Goal: Transaction & Acquisition: Purchase product/service

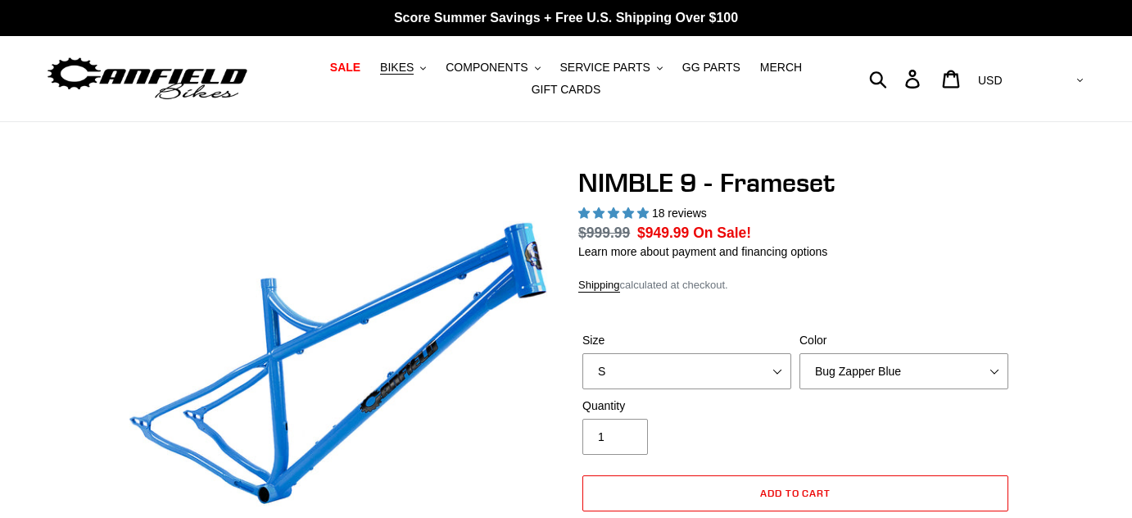
select select "highest-rating"
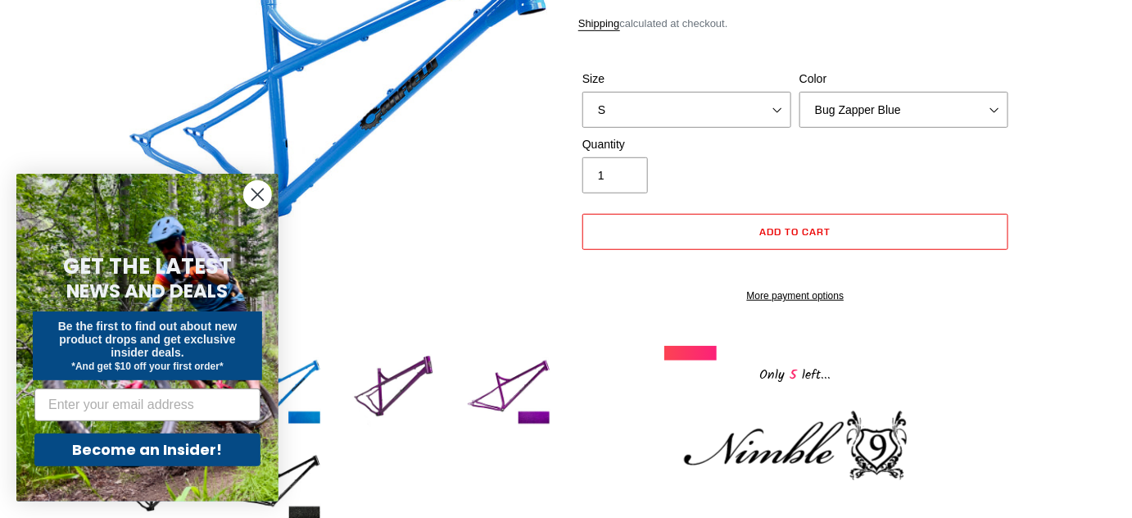
scroll to position [372, 0]
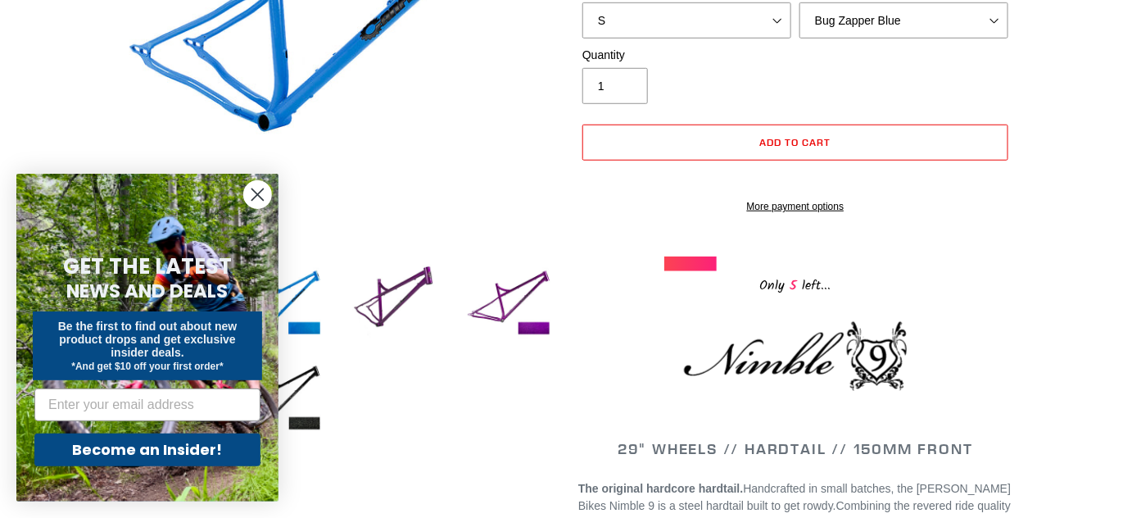
click at [262, 192] on circle "Close dialog" at bounding box center [257, 194] width 27 height 27
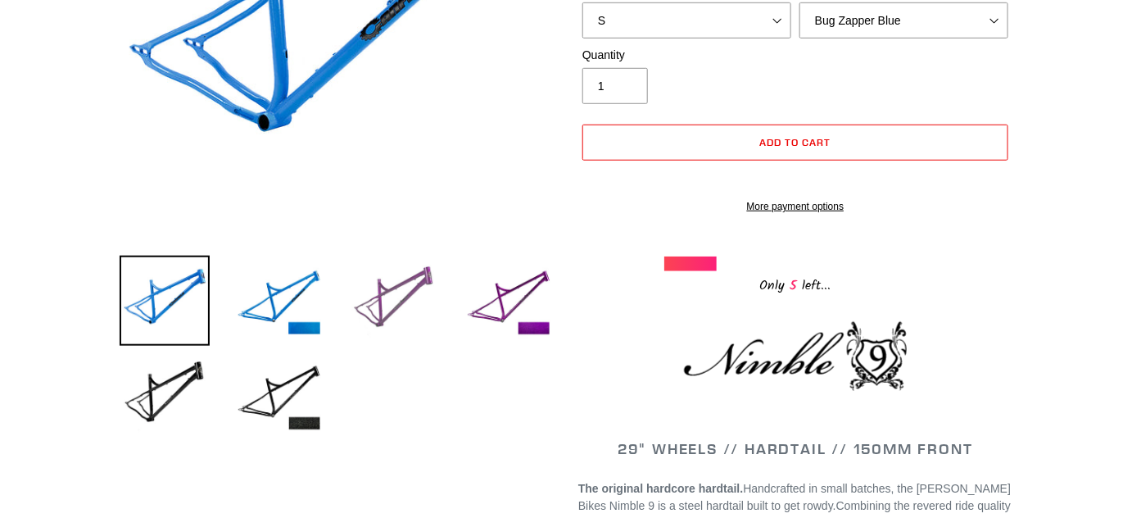
click at [414, 275] on img at bounding box center [394, 301] width 90 height 90
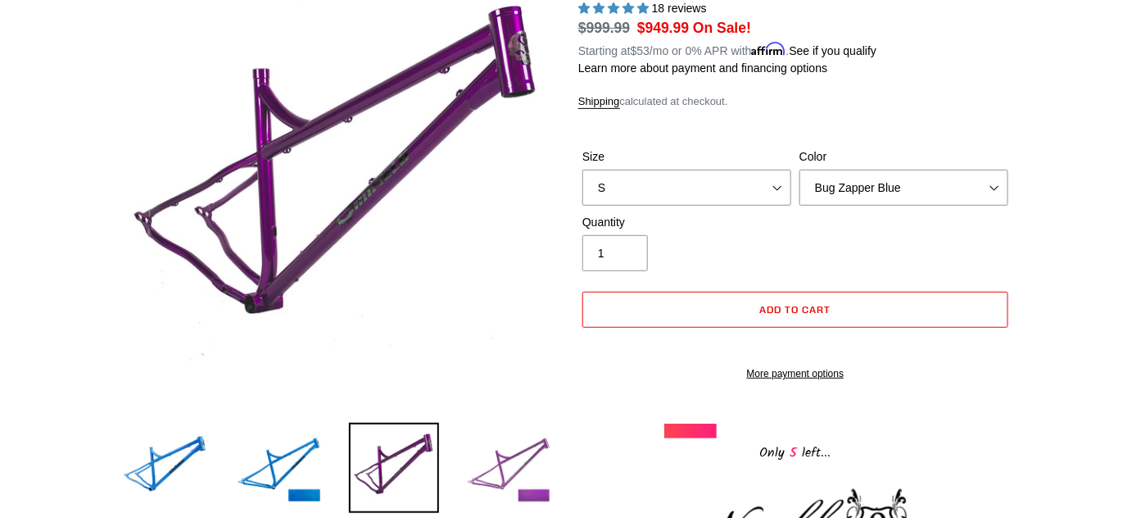
scroll to position [148, 0]
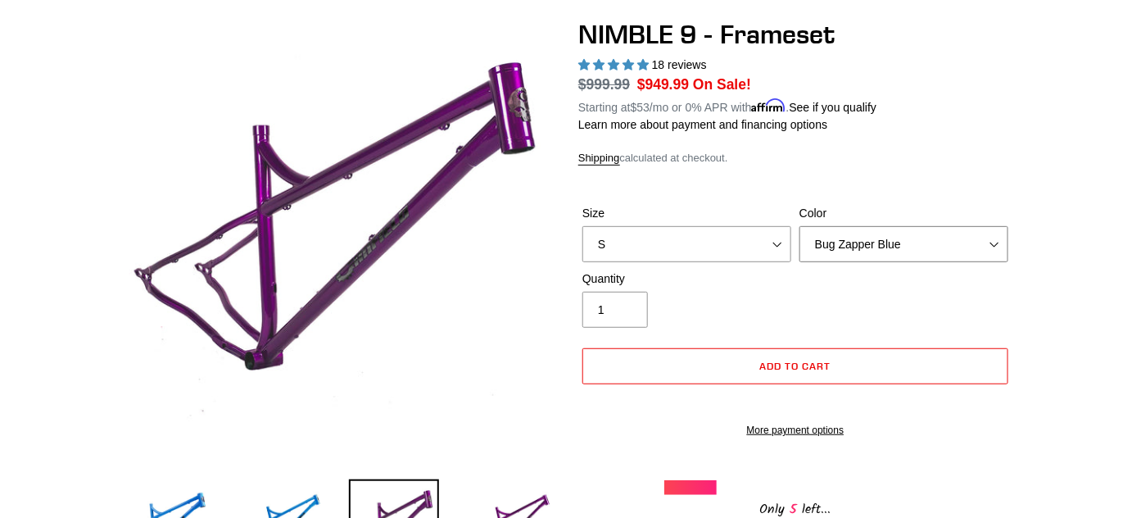
click at [852, 227] on select "Bug Zapper Blue Purple Haze -Sold Out Galaxy Black" at bounding box center [903, 244] width 209 height 36
click at [852, 233] on select "Bug Zapper Blue Purple Haze -Sold Out Galaxy Black" at bounding box center [903, 244] width 209 height 36
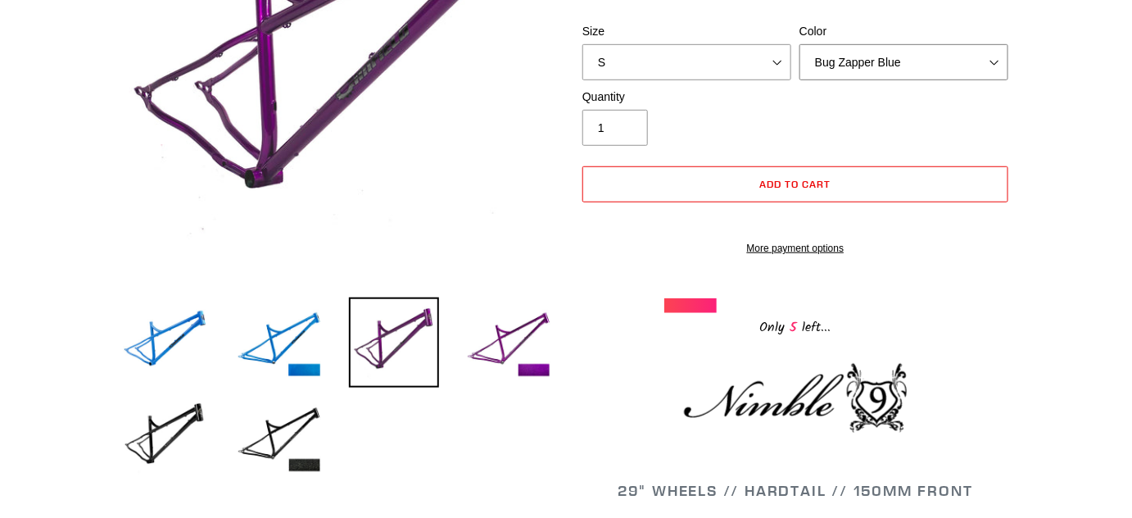
scroll to position [297, 0]
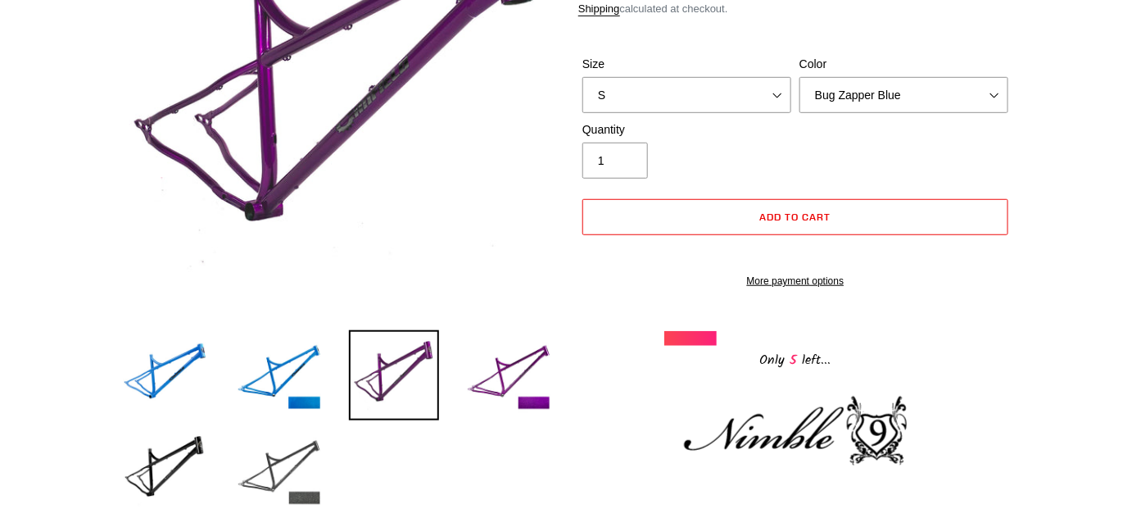
click at [261, 460] on img at bounding box center [279, 470] width 90 height 90
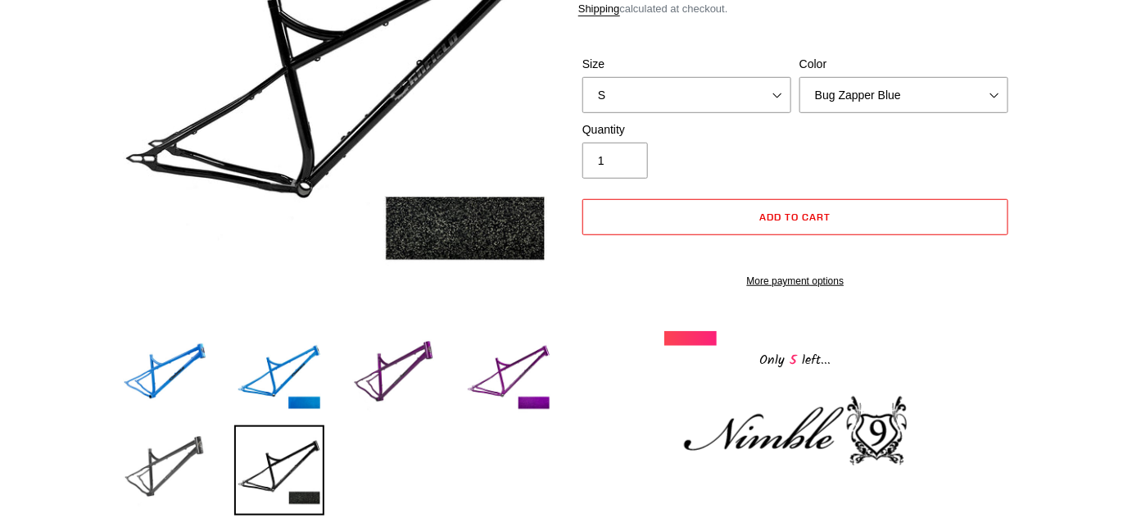
click at [154, 454] on img at bounding box center [165, 470] width 90 height 90
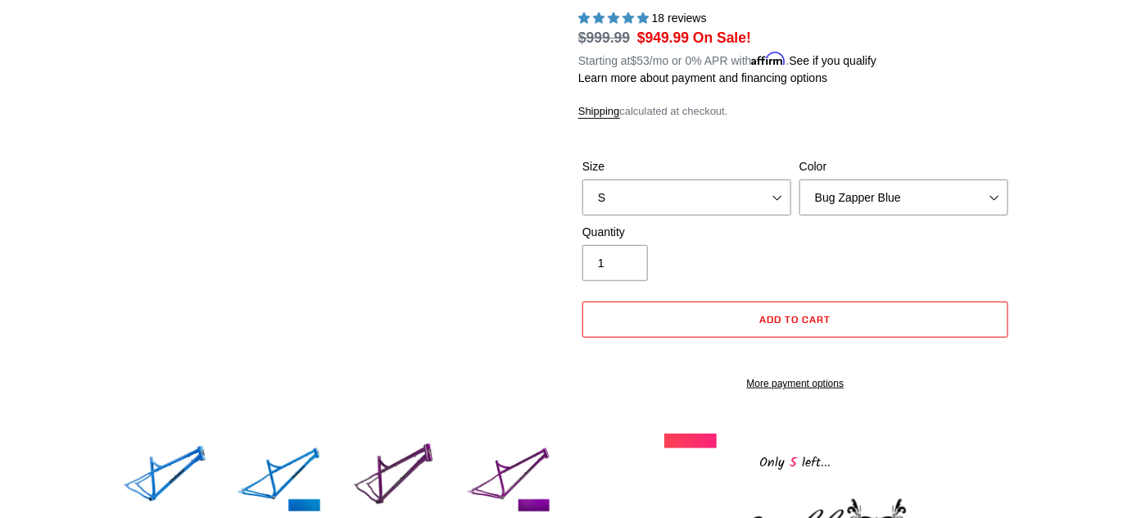
scroll to position [446, 0]
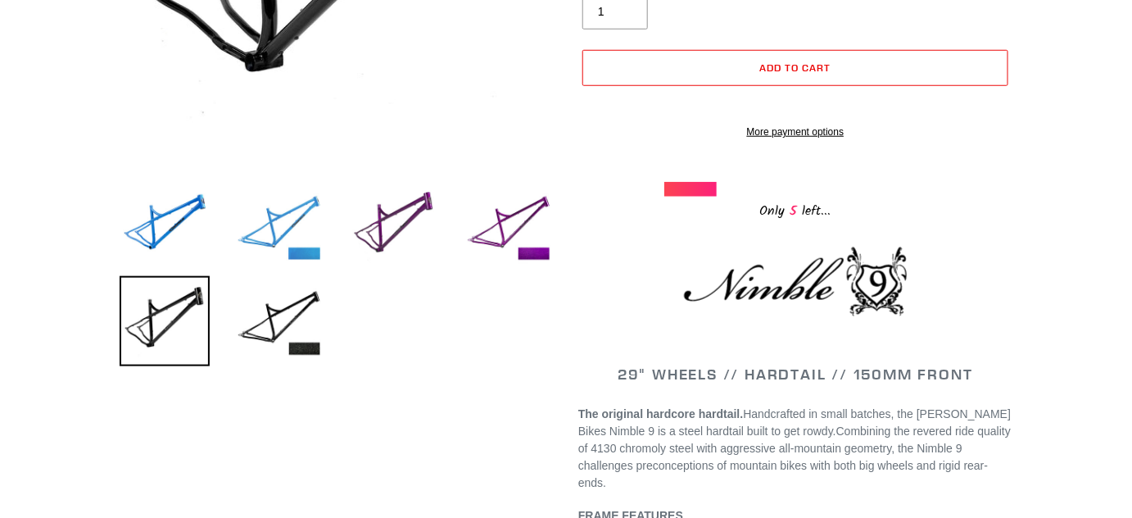
click at [283, 243] on img at bounding box center [279, 226] width 90 height 90
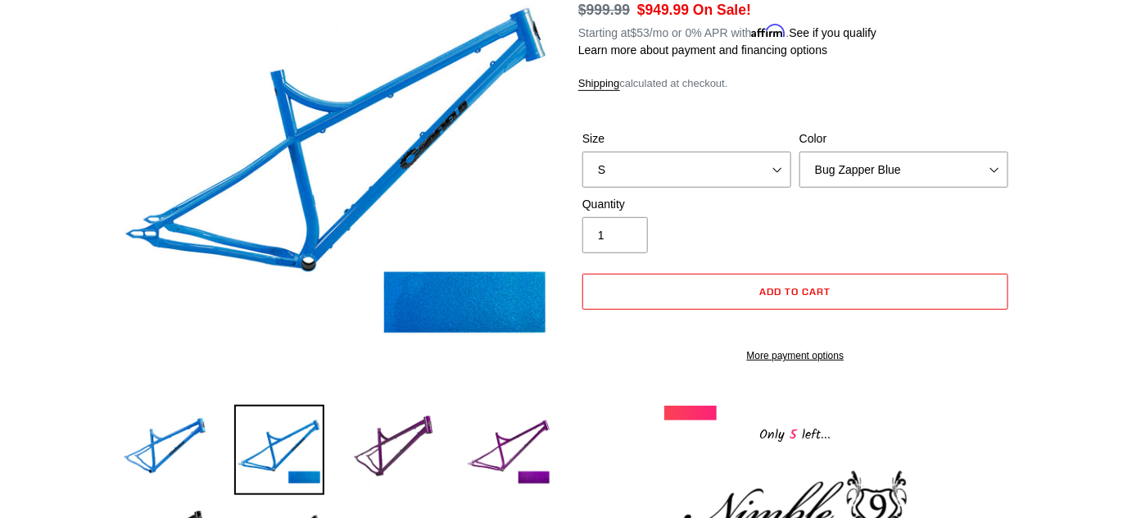
scroll to position [223, 0]
click at [485, 447] on img at bounding box center [509, 450] width 90 height 90
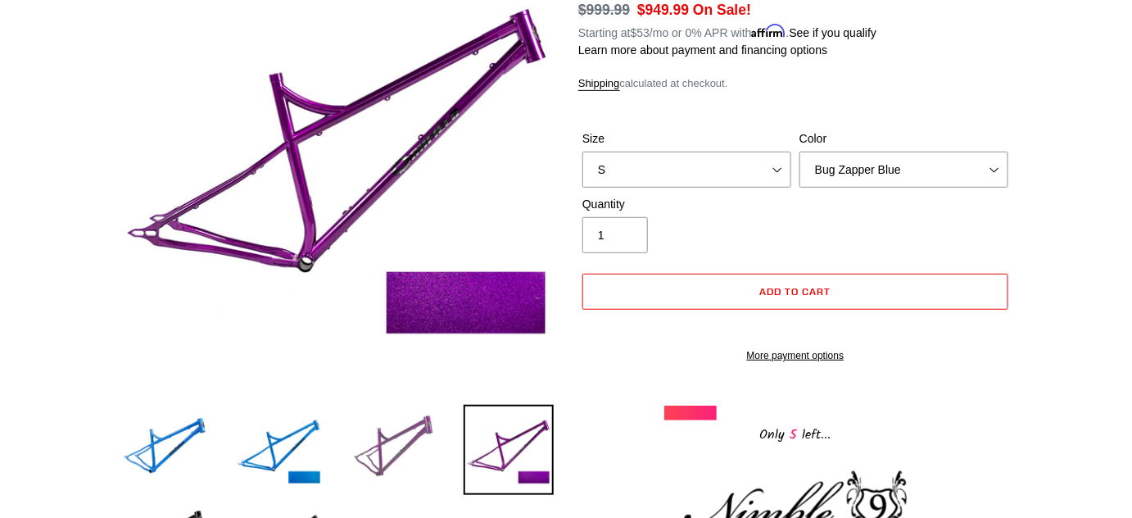
click at [374, 438] on img at bounding box center [394, 450] width 90 height 90
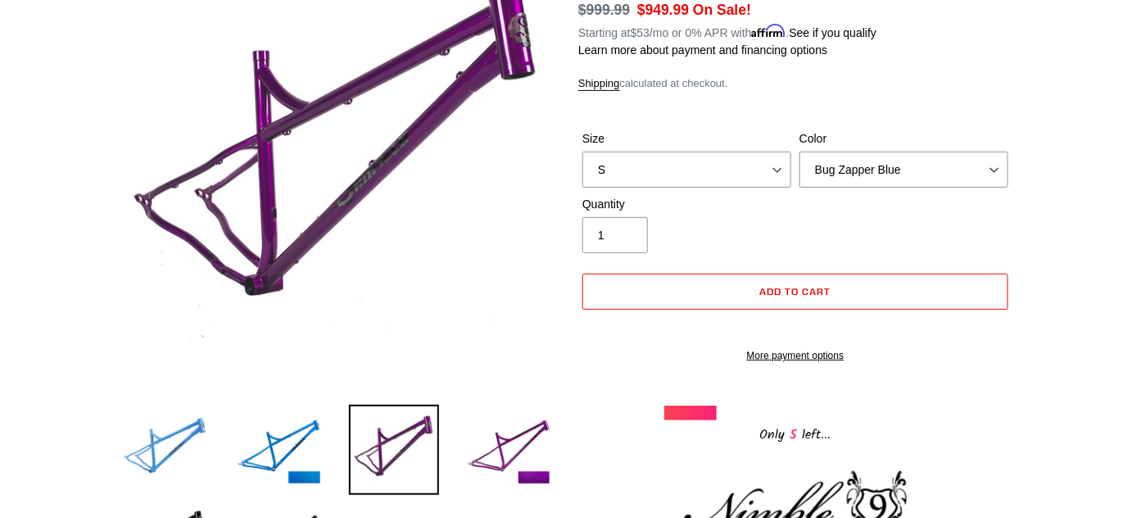
click at [194, 448] on img at bounding box center [165, 450] width 90 height 90
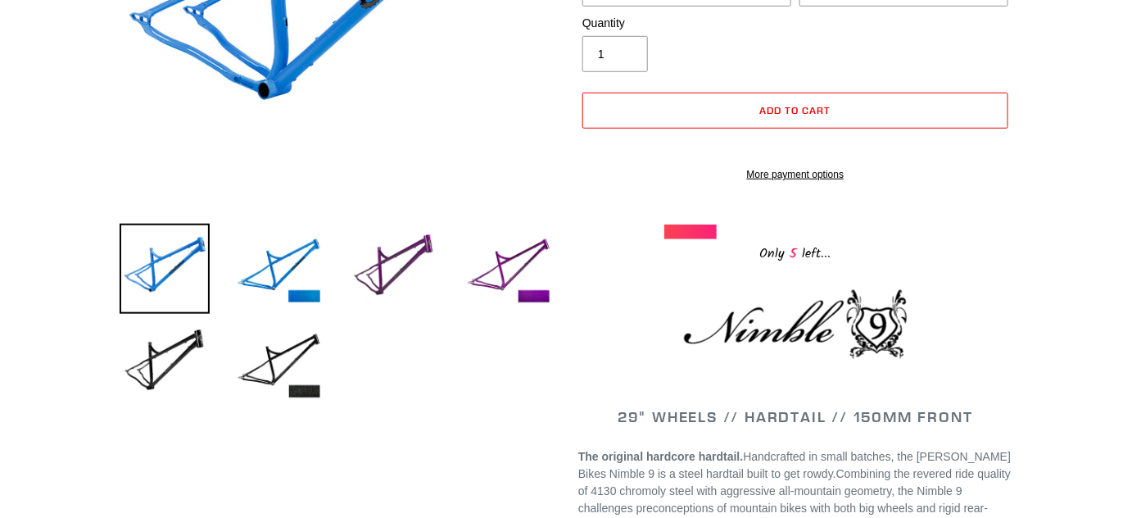
scroll to position [446, 0]
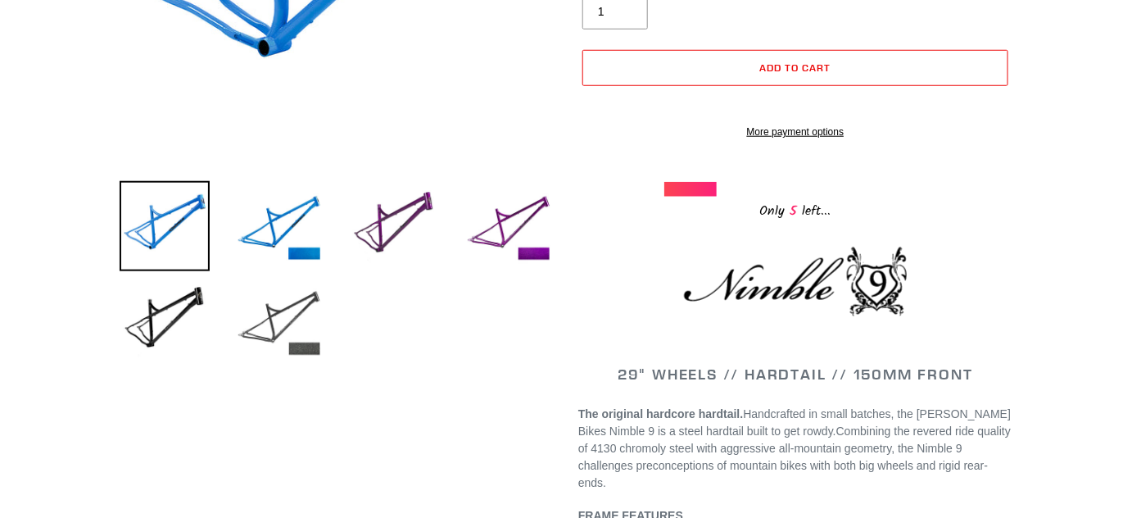
click at [318, 351] on img at bounding box center [279, 321] width 90 height 90
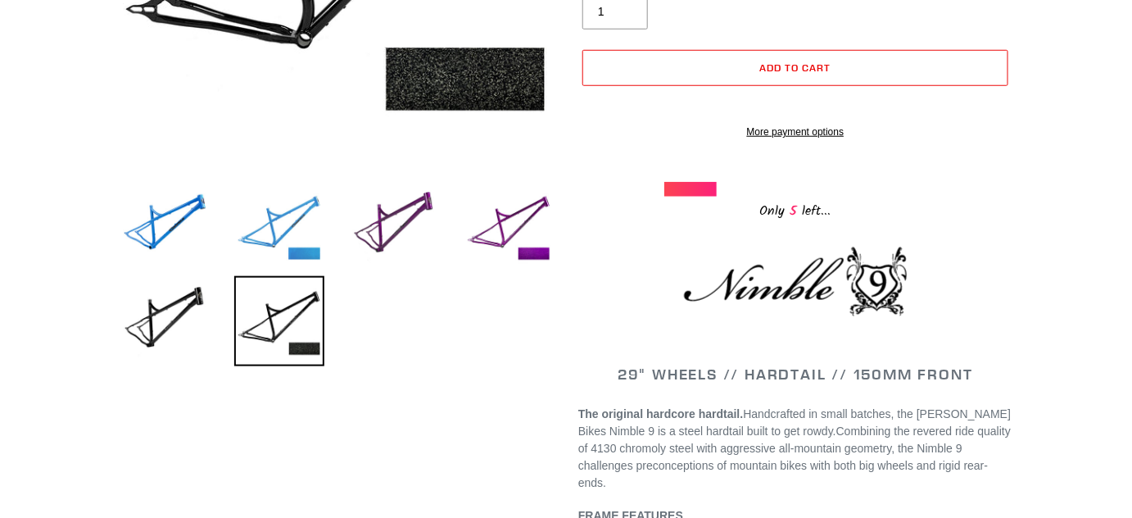
click at [298, 252] on img at bounding box center [279, 226] width 90 height 90
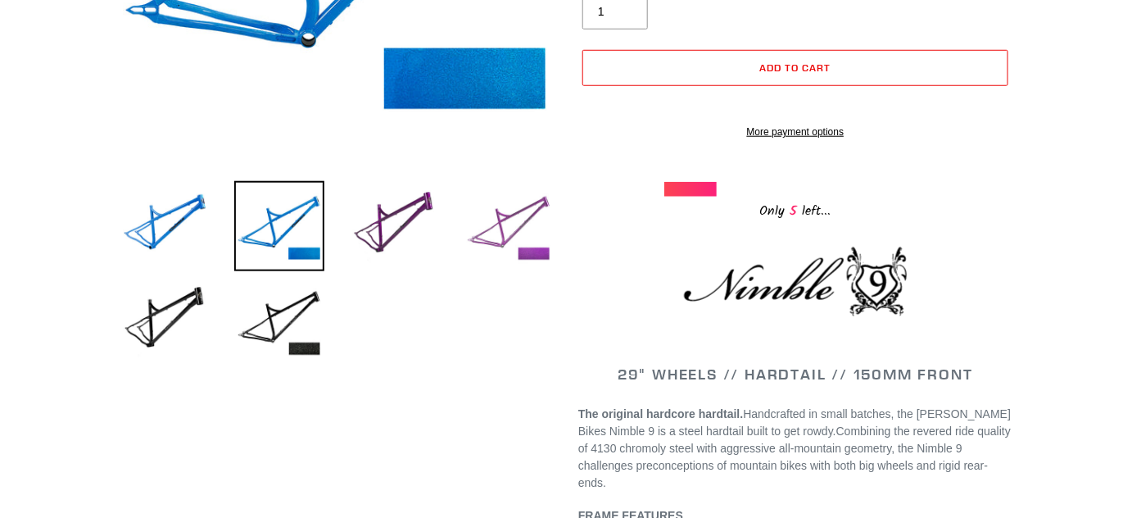
click at [537, 251] on img at bounding box center [509, 226] width 90 height 90
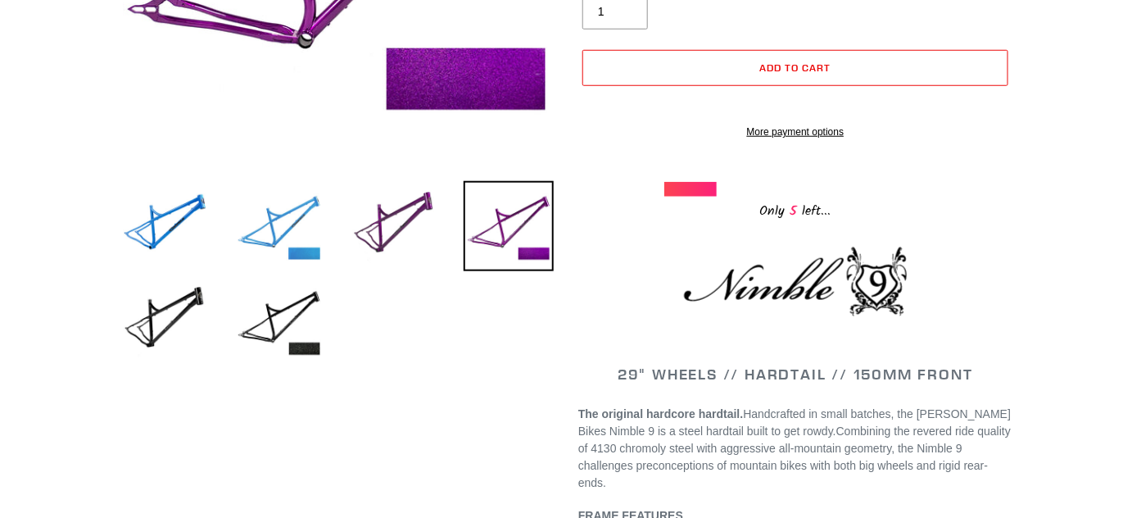
click at [297, 256] on img at bounding box center [279, 226] width 90 height 90
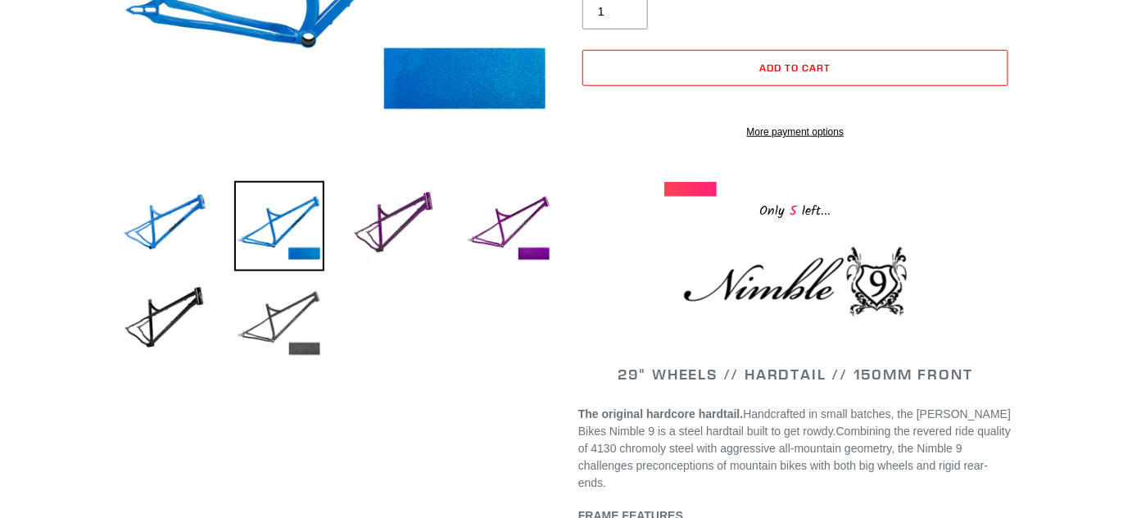
click at [320, 340] on img at bounding box center [279, 321] width 90 height 90
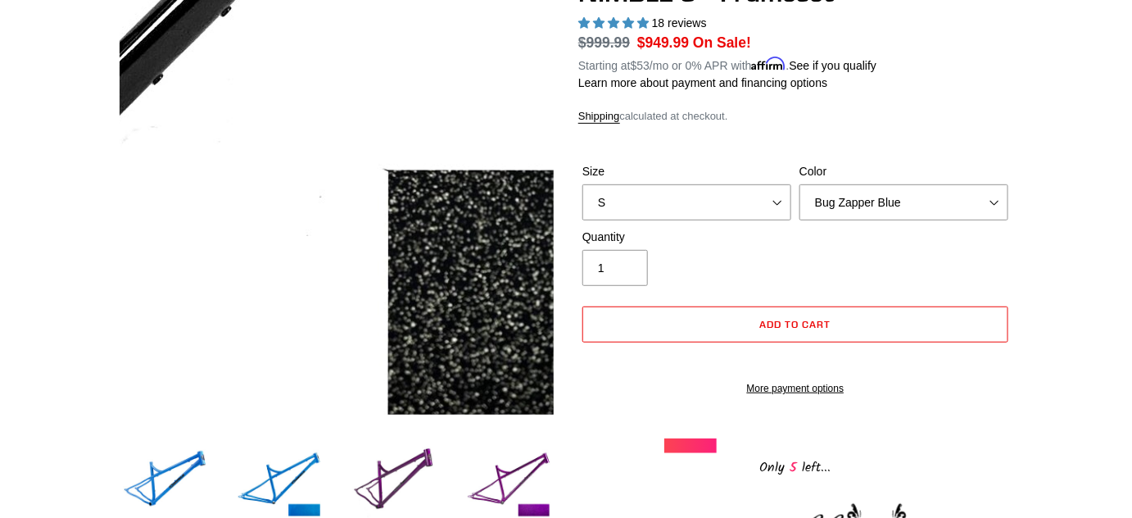
scroll to position [148, 0]
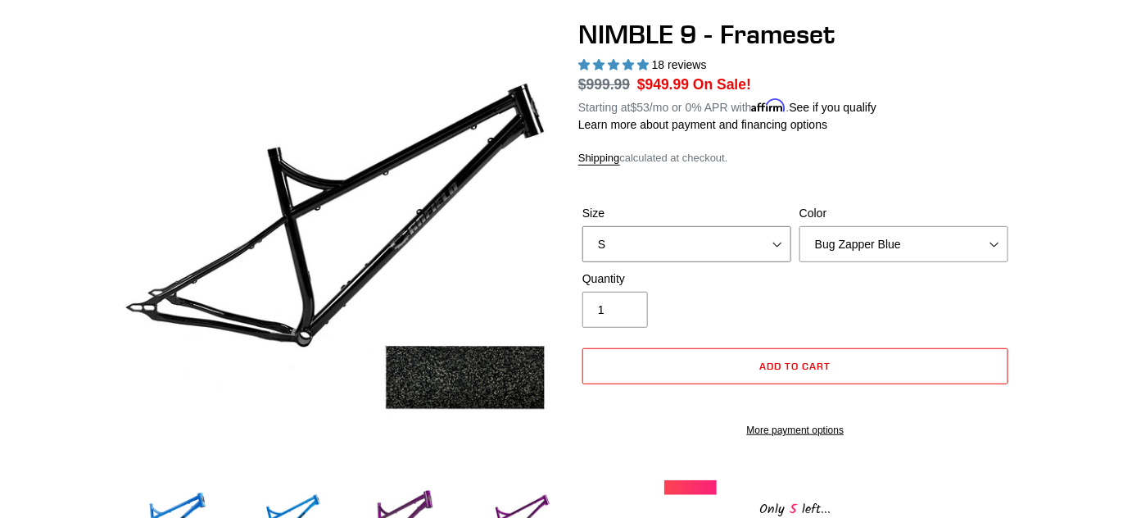
click at [745, 235] on select "S M L XL" at bounding box center [686, 244] width 209 height 36
select select "XL"
click at [582, 226] on select "S M L XL" at bounding box center [686, 244] width 209 height 36
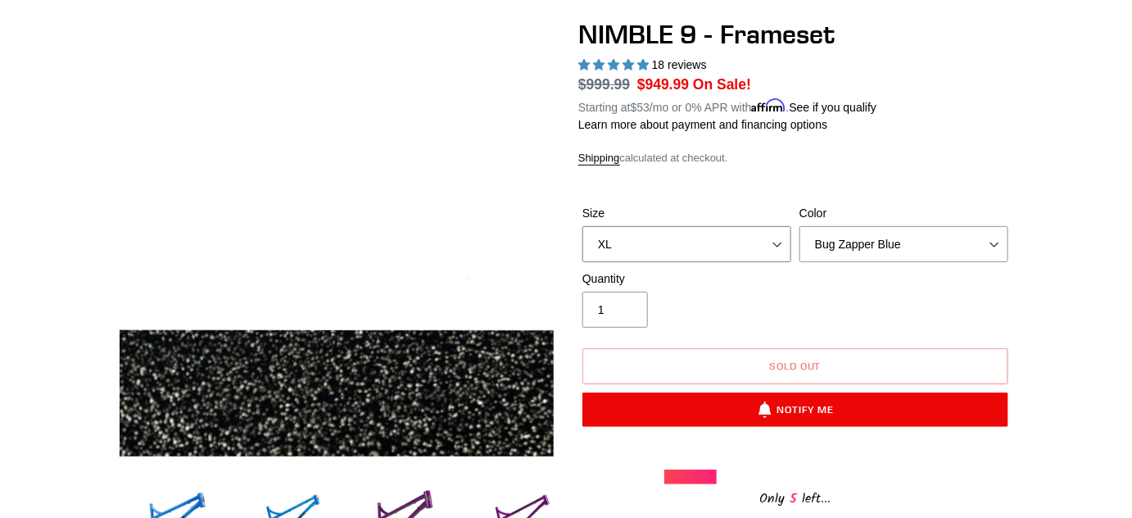
scroll to position [223, 0]
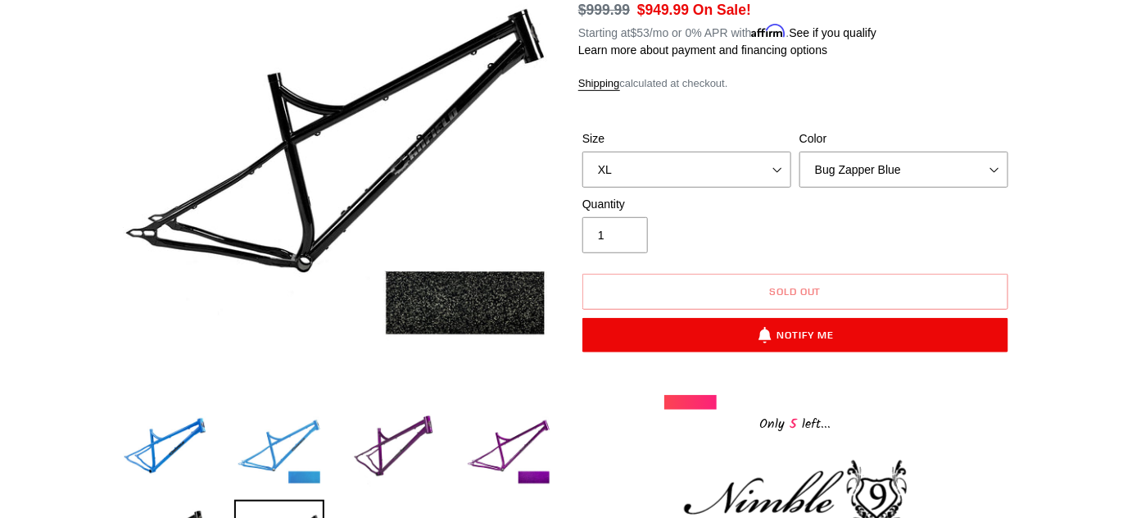
click at [308, 460] on img at bounding box center [279, 450] width 90 height 90
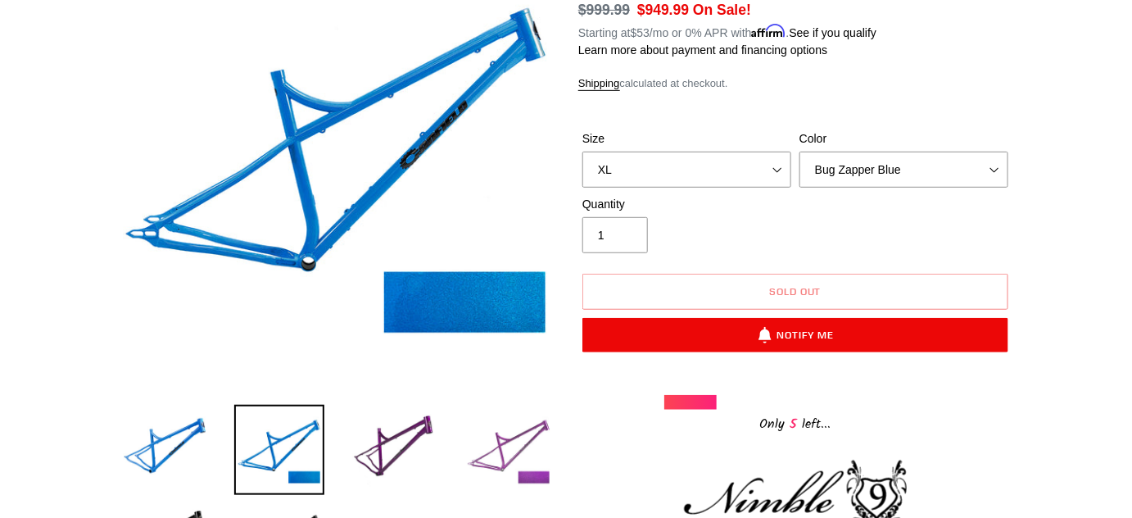
click at [511, 442] on img at bounding box center [509, 450] width 90 height 90
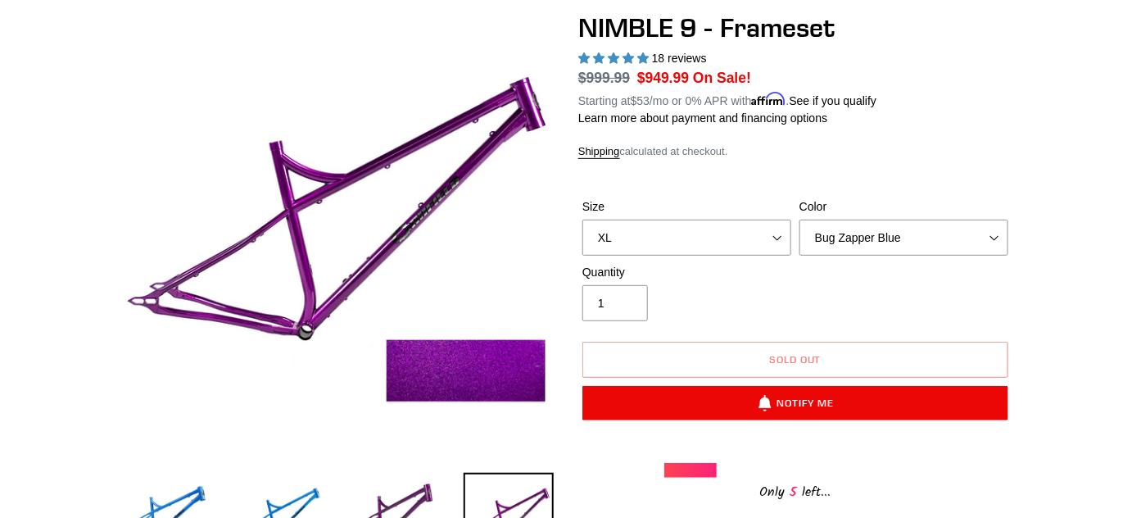
scroll to position [0, 0]
